Goal: Navigation & Orientation: Find specific page/section

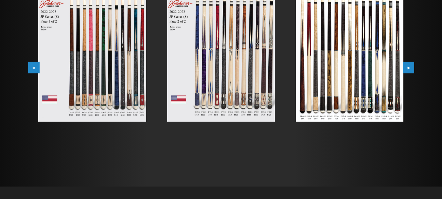
scroll to position [150, 0]
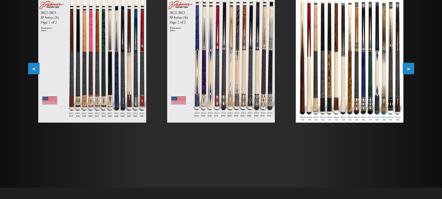
click at [412, 68] on button ">" at bounding box center [408, 68] width 11 height 11
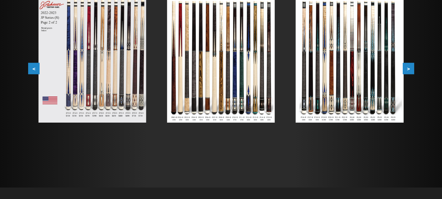
click at [412, 68] on button ">" at bounding box center [408, 68] width 11 height 11
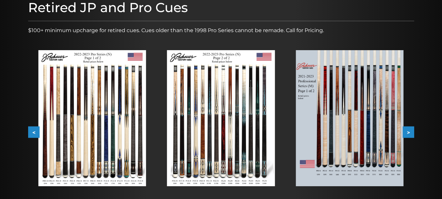
scroll to position [83, 0]
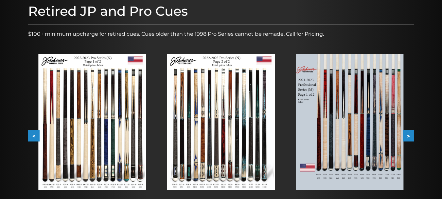
click at [410, 133] on button ">" at bounding box center [408, 135] width 11 height 11
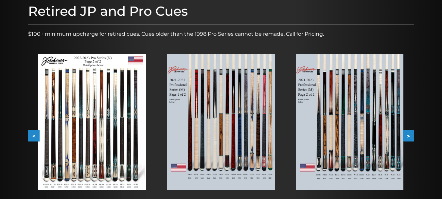
click at [410, 133] on button ">" at bounding box center [408, 135] width 11 height 11
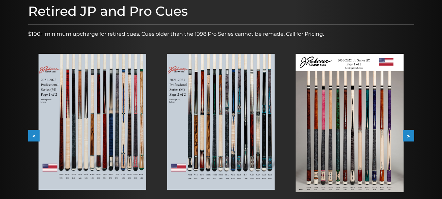
click at [410, 133] on button ">" at bounding box center [408, 135] width 11 height 11
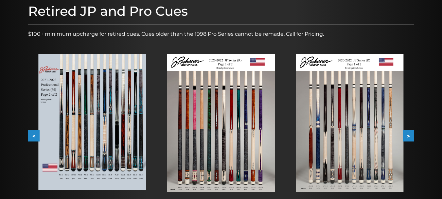
click at [410, 133] on button ">" at bounding box center [408, 135] width 11 height 11
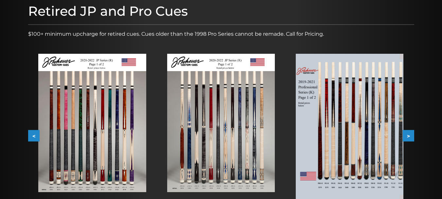
click at [410, 133] on button ">" at bounding box center [408, 135] width 11 height 11
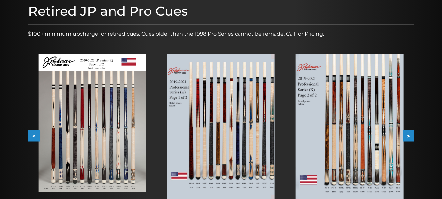
click at [410, 133] on button ">" at bounding box center [408, 135] width 11 height 11
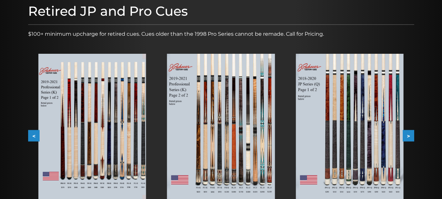
click at [409, 133] on button ">" at bounding box center [408, 135] width 11 height 11
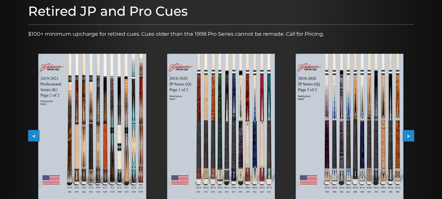
click at [409, 133] on button ">" at bounding box center [408, 135] width 11 height 11
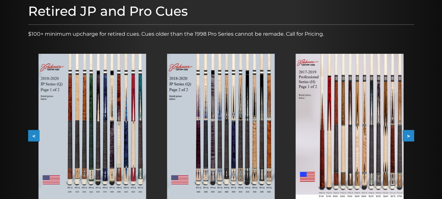
click at [409, 133] on button ">" at bounding box center [408, 135] width 11 height 11
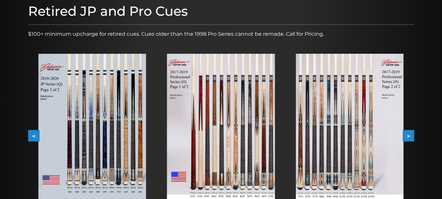
click at [409, 133] on button ">" at bounding box center [408, 135] width 11 height 11
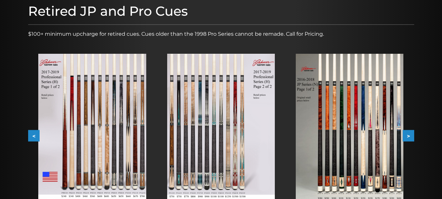
click at [409, 133] on button ">" at bounding box center [408, 135] width 11 height 11
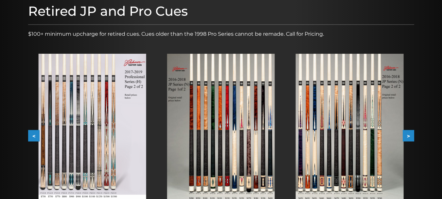
click at [409, 133] on button ">" at bounding box center [408, 135] width 11 height 11
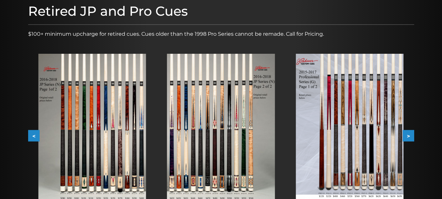
click at [409, 133] on button ">" at bounding box center [408, 135] width 11 height 11
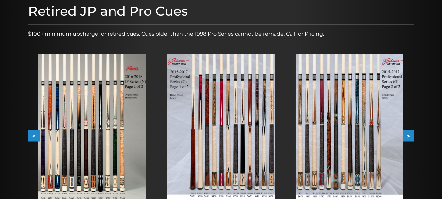
click at [409, 133] on button ">" at bounding box center [408, 135] width 11 height 11
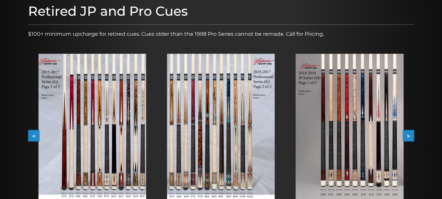
click at [367, 166] on img at bounding box center [350, 127] width 108 height 146
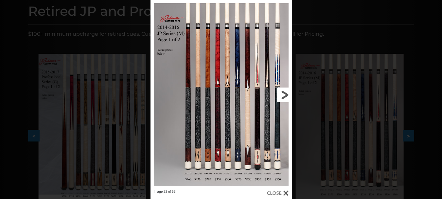
click at [285, 94] on link at bounding box center [259, 94] width 63 height 189
